Goal: Transaction & Acquisition: Purchase product/service

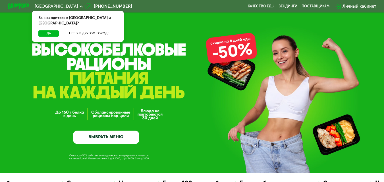
click at [106, 137] on link "ВЫБРАТЬ МЕНЮ" at bounding box center [106, 137] width 66 height 13
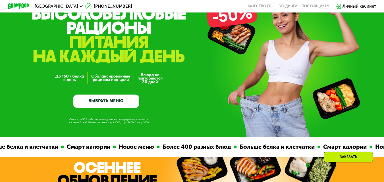
scroll to position [29, 0]
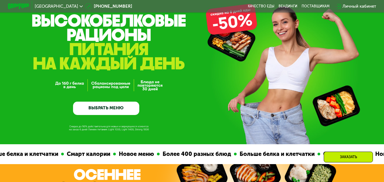
click at [108, 109] on link "ВЫБРАТЬ МЕНЮ" at bounding box center [106, 108] width 66 height 13
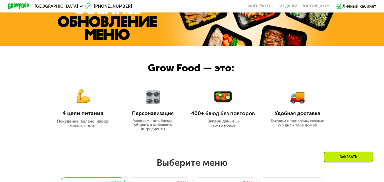
scroll to position [199, 0]
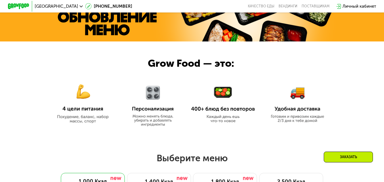
click at [151, 110] on img at bounding box center [153, 102] width 50 height 47
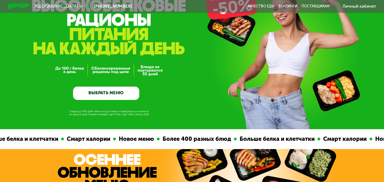
scroll to position [0, 0]
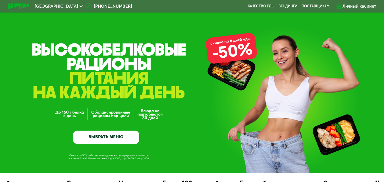
click at [112, 137] on link "ВЫБРАТЬ МЕНЮ" at bounding box center [106, 137] width 66 height 13
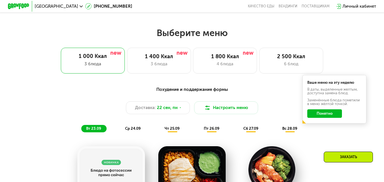
scroll to position [341, 0]
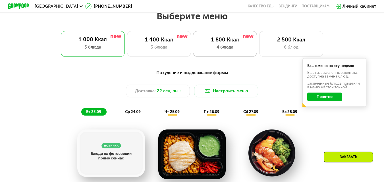
click at [216, 43] on div "1 800 Ккал" at bounding box center [225, 40] width 53 height 7
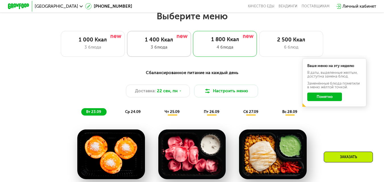
click at [167, 43] on div "1 400 Ккал" at bounding box center [158, 40] width 53 height 7
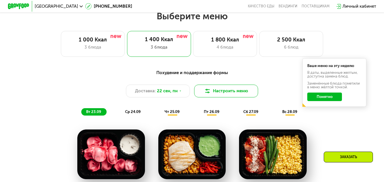
click at [222, 91] on button "Настроить меню" at bounding box center [226, 91] width 64 height 13
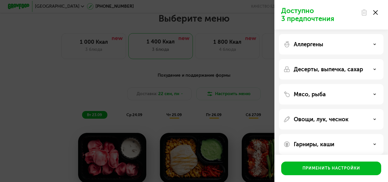
click at [377, 12] on icon at bounding box center [375, 12] width 5 height 5
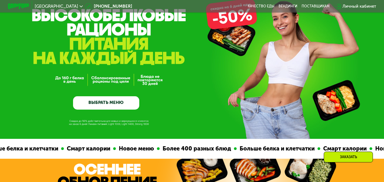
scroll to position [0, 0]
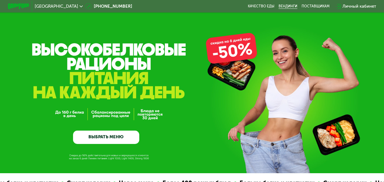
click at [291, 5] on link "Вендинги" at bounding box center [287, 6] width 19 height 4
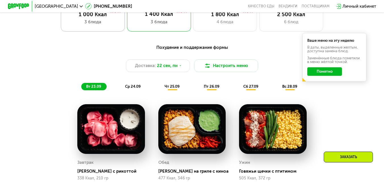
scroll to position [369, 0]
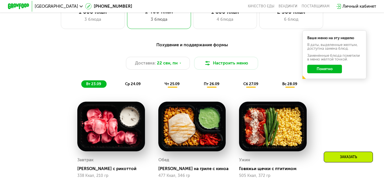
click at [198, 46] on div "Похудение и поддержание формы" at bounding box center [192, 45] width 316 height 7
click at [329, 72] on button "Понятно" at bounding box center [324, 69] width 35 height 9
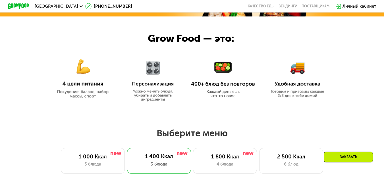
scroll to position [227, 0]
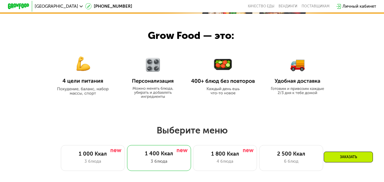
click at [81, 95] on img at bounding box center [83, 72] width 64 height 46
click at [156, 83] on img at bounding box center [153, 74] width 50 height 47
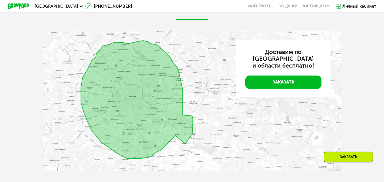
scroll to position [1363, 0]
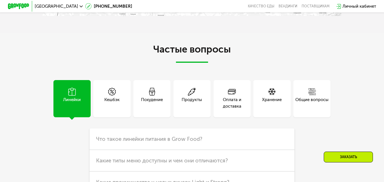
click at [71, 97] on span at bounding box center [72, 92] width 8 height 9
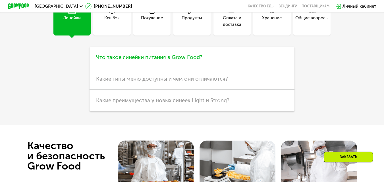
scroll to position [1448, 0]
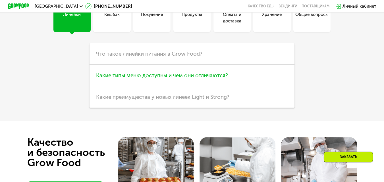
click at [148, 79] on span "Какие типы меню доступны и чем они отличаются?" at bounding box center [162, 75] width 132 height 7
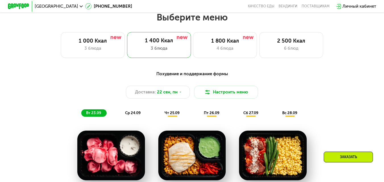
scroll to position [227, 0]
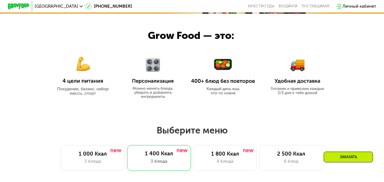
click at [224, 81] on img at bounding box center [223, 76] width 64 height 37
click at [151, 86] on img at bounding box center [153, 74] width 50 height 47
click at [268, 84] on div at bounding box center [192, 60] width 384 height 93
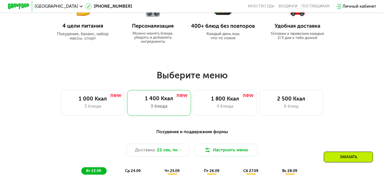
scroll to position [284, 0]
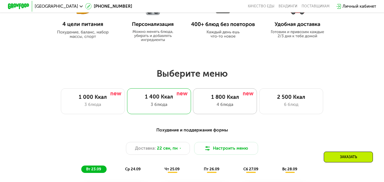
click at [234, 99] on div "1 800 Ккал" at bounding box center [225, 97] width 53 height 7
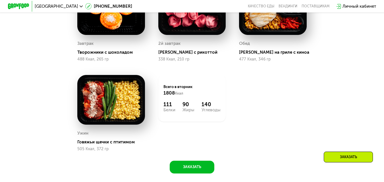
scroll to position [483, 0]
